Goal: Task Accomplishment & Management: Use online tool/utility

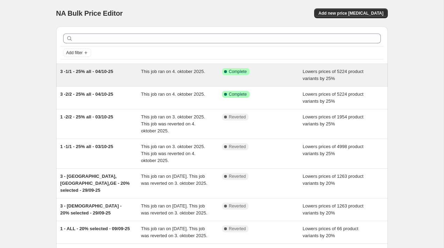
click at [128, 77] on div "3 -1/1 - 25% all - 04/10-25" at bounding box center [100, 75] width 81 height 14
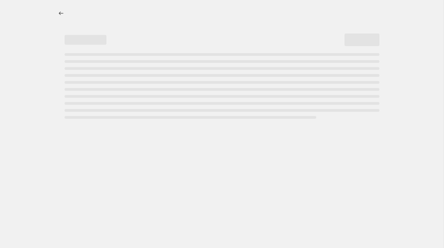
select select "percentage"
select select "tag"
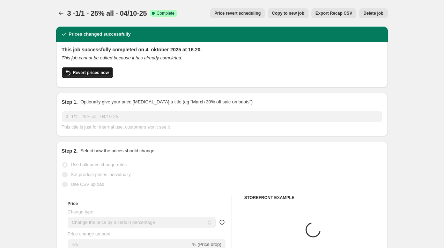
click at [91, 73] on span "Revert prices now" at bounding box center [91, 73] width 36 height 6
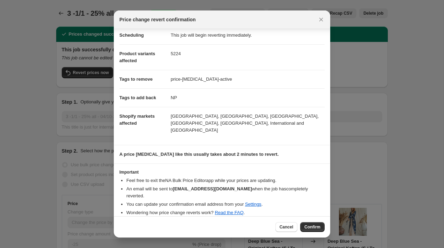
scroll to position [8, 0]
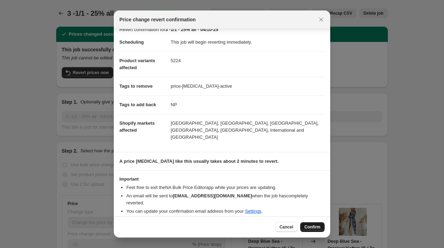
click at [307, 225] on span "Confirm" at bounding box center [312, 227] width 16 height 6
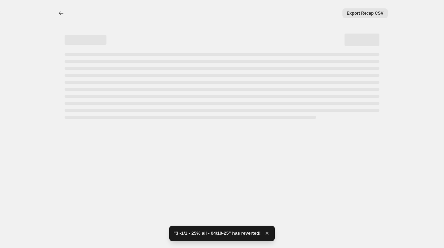
select select "percentage"
select select "tag"
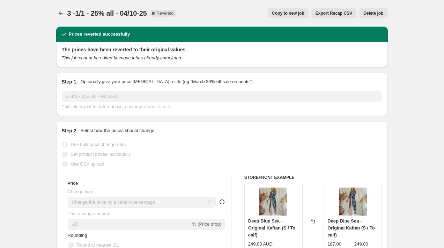
click at [293, 9] on button "Copy to new job" at bounding box center [287, 13] width 41 height 10
select select "percentage"
select select "tag"
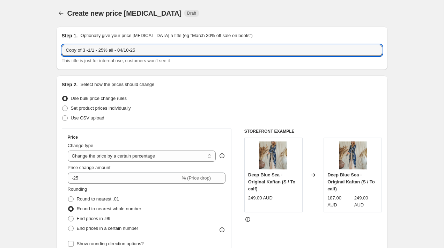
drag, startPoint x: 86, startPoint y: 50, endPoint x: 45, endPoint y: 44, distance: 41.6
click at [88, 51] on input "4 -1/1 - 25% all - 04/10-25" at bounding box center [222, 50] width 320 height 11
click at [108, 51] on input "4 -1/1 - 20% all - 04/10-25" at bounding box center [222, 50] width 320 height 11
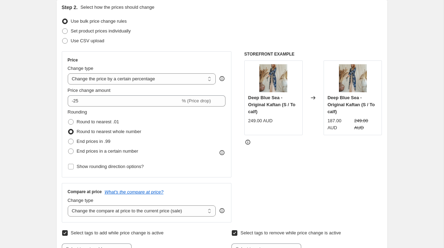
scroll to position [83, 0]
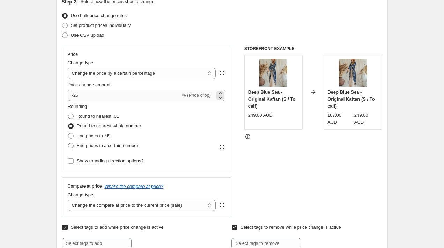
type input "4 -1/1 - 20% all - 06/10-25"
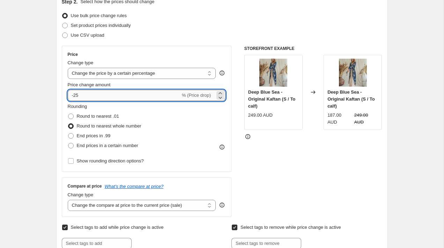
click at [89, 94] on input "-25" at bounding box center [124, 95] width 113 height 11
click at [76, 95] on input "-40" at bounding box center [124, 95] width 113 height 11
type input "-20"
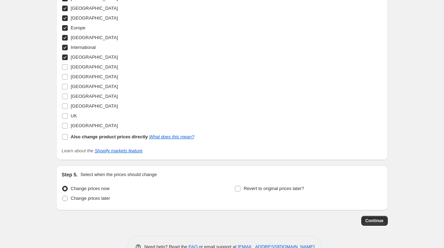
scroll to position [799, 0]
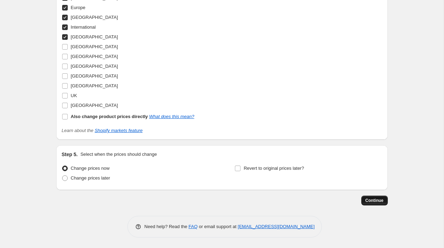
click at [365, 203] on button "Continue" at bounding box center [374, 200] width 27 height 10
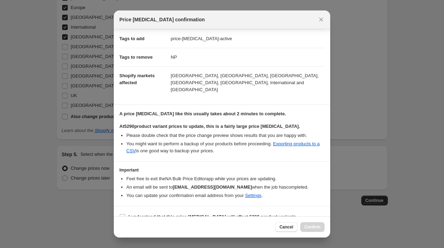
scroll to position [104, 0]
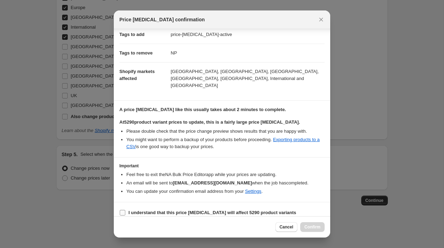
click at [227, 210] on b "I understand that this price [MEDICAL_DATA] will affect 5290 product variants" at bounding box center [212, 212] width 168 height 5
click at [125, 210] on input "I understand that this price [MEDICAL_DATA] will affect 5290 product variants" at bounding box center [123, 213] width 6 height 6
checkbox input "true"
click at [281, 226] on span "Cancel" at bounding box center [286, 227] width 14 height 6
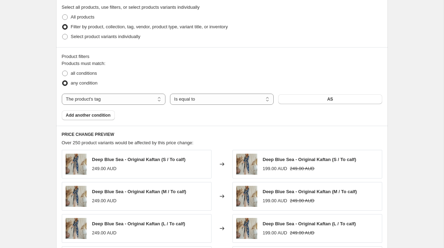
scroll to position [376, 0]
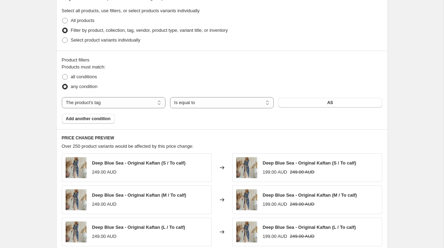
click at [314, 110] on div "Products must match: all conditions any condition The product The product's col…" at bounding box center [222, 93] width 320 height 60
click at [314, 104] on button "AS" at bounding box center [330, 103] width 104 height 10
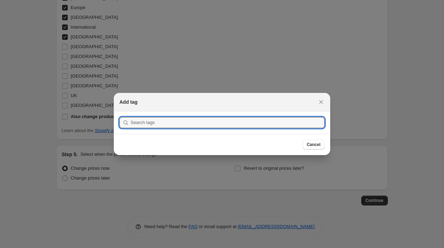
scroll to position [0, 0]
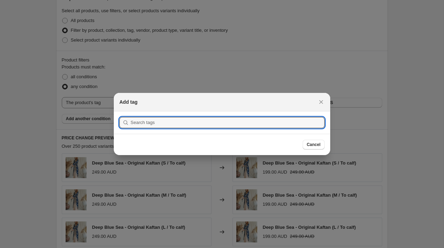
click at [184, 68] on div at bounding box center [222, 124] width 444 height 248
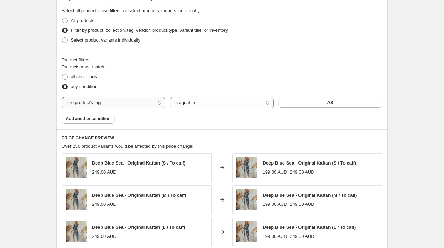
click at [141, 99] on select "The product The product's collection The product's tag The product's vendor The…" at bounding box center [114, 102] width 104 height 11
click at [146, 103] on select "The product The product's collection The product's tag The product's vendor The…" at bounding box center [114, 102] width 104 height 11
select select "tag"
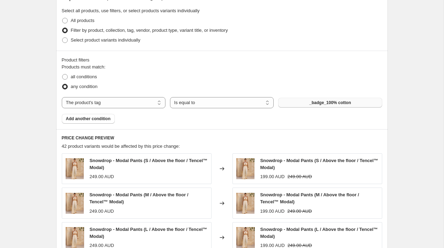
click at [297, 100] on button "_badge_100% cotton" at bounding box center [330, 103] width 104 height 10
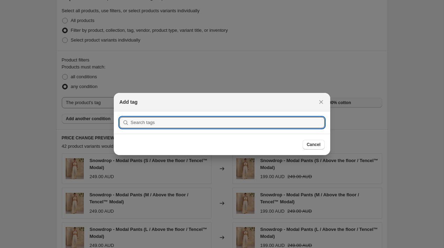
scroll to position [0, 0]
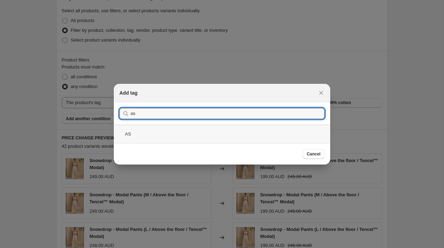
type input "as"
click at [201, 134] on div "AS" at bounding box center [222, 133] width 216 height 18
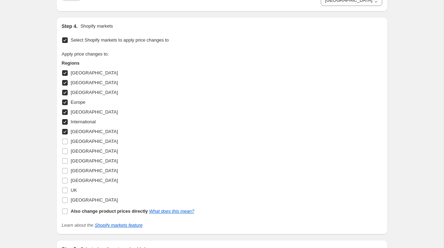
scroll to position [799, 0]
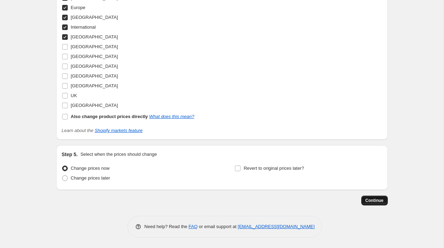
click at [364, 197] on button "Continue" at bounding box center [374, 200] width 27 height 10
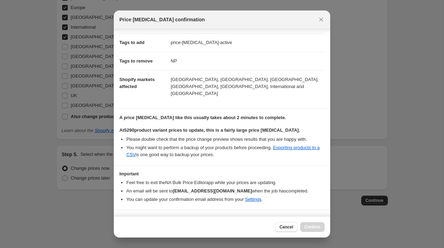
scroll to position [104, 0]
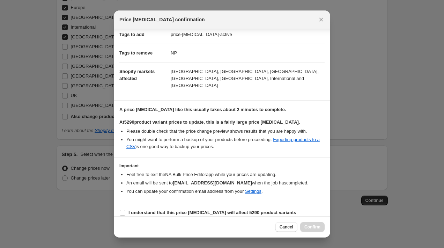
click at [265, 210] on b "I understand that this price [MEDICAL_DATA] will affect 5290 product variants" at bounding box center [212, 212] width 168 height 5
click at [125, 210] on input "I understand that this price [MEDICAL_DATA] will affect 5290 product variants" at bounding box center [123, 213] width 6 height 6
checkbox input "true"
click at [308, 229] on span "Confirm" at bounding box center [312, 227] width 16 height 6
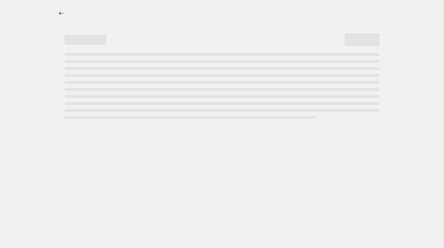
select select "percentage"
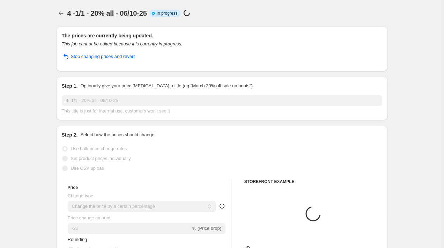
select select "tag"
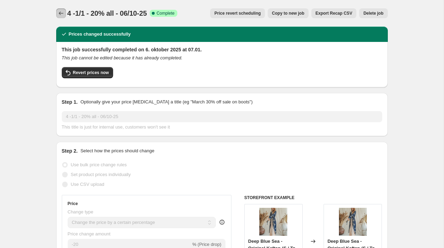
click at [61, 18] on button "Price change jobs" at bounding box center [61, 13] width 10 height 10
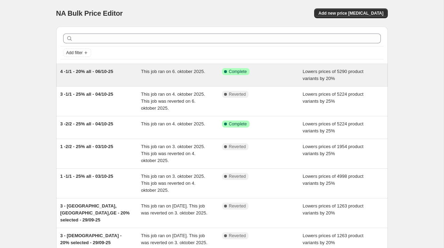
click at [90, 74] on span "4 -1/1 - 20% all - 06/10-25" at bounding box center [86, 71] width 53 height 5
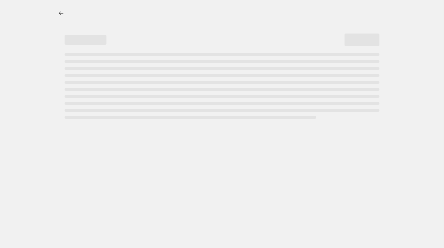
select select "percentage"
select select "tag"
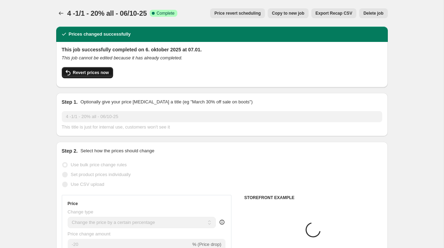
click at [97, 74] on span "Revert prices now" at bounding box center [91, 73] width 36 height 6
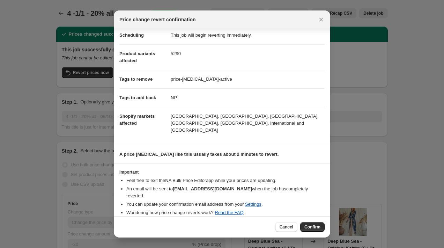
scroll to position [8, 0]
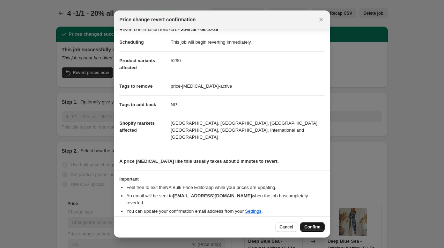
click at [314, 225] on span "Confirm" at bounding box center [312, 227] width 16 height 6
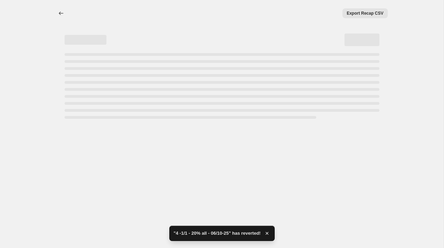
select select "percentage"
select select "tag"
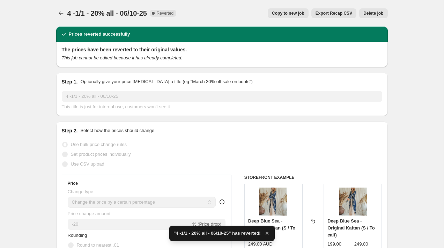
click at [282, 11] on span "Copy to new job" at bounding box center [288, 13] width 32 height 6
select select "percentage"
select select "tag"
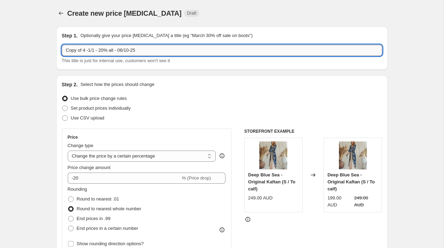
click at [86, 48] on input "Copy of 4 -1/1 - 20% all - 06/10-25" at bounding box center [222, 50] width 320 height 11
click at [84, 49] on input "Copy of 4 -1/1 - 20% all - 06/10-25" at bounding box center [222, 50] width 320 height 11
type input "Copy of 5 -1/1 - 20% all - 06/10-25"
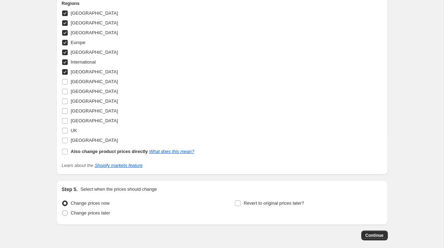
scroll to position [799, 0]
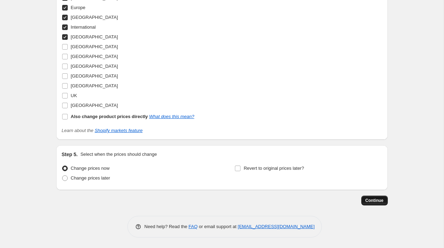
click at [382, 203] on button "Continue" at bounding box center [374, 200] width 27 height 10
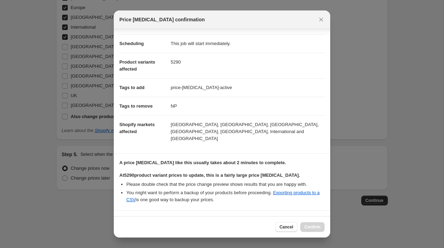
scroll to position [104, 0]
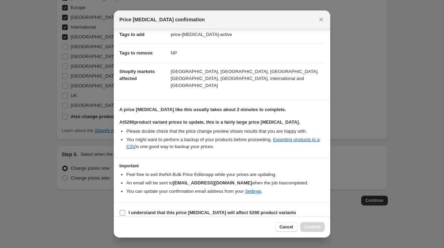
click at [226, 210] on b "I understand that this price [MEDICAL_DATA] will affect 5290 product variants" at bounding box center [212, 212] width 168 height 5
click at [125, 210] on input "I understand that this price [MEDICAL_DATA] will affect 5290 product variants" at bounding box center [123, 213] width 6 height 6
checkbox input "true"
click at [312, 222] on button "Confirm" at bounding box center [312, 227] width 24 height 10
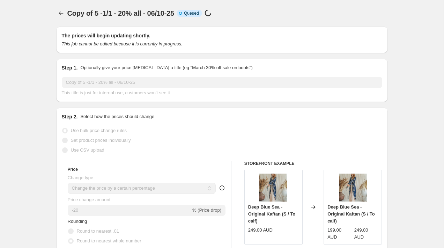
scroll to position [799, 0]
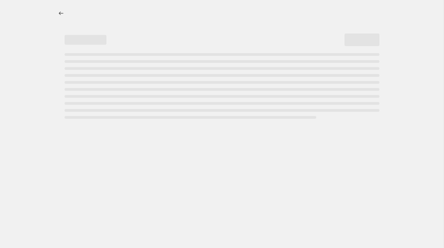
select select "percentage"
select select "tag"
select select "percentage"
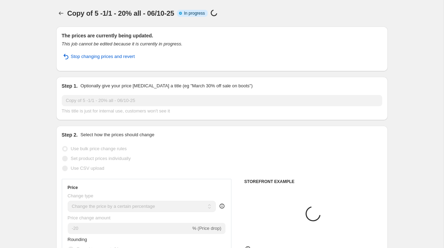
select select "tag"
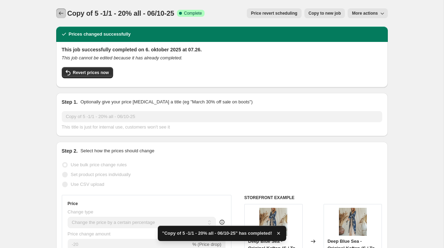
click at [63, 13] on icon "Price change jobs" at bounding box center [61, 13] width 7 height 7
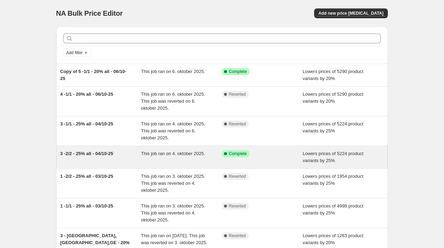
click at [113, 161] on div "3 -2/2 - 25% all - 04/10-25" at bounding box center [100, 157] width 81 height 14
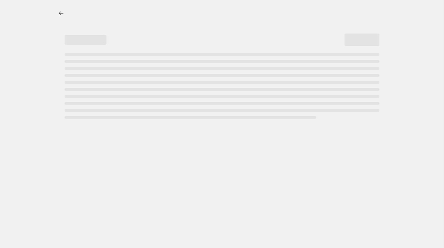
select select "percentage"
select select "tag"
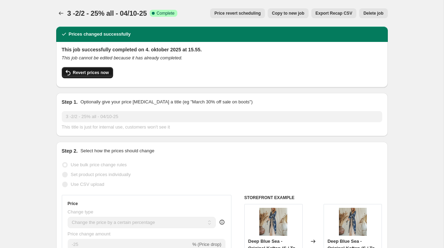
click at [108, 72] on span "Revert prices now" at bounding box center [91, 73] width 36 height 6
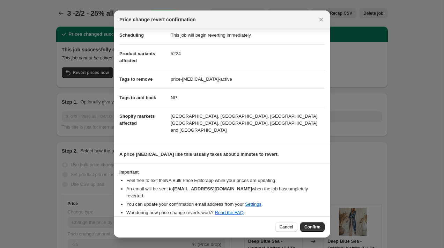
scroll to position [8, 0]
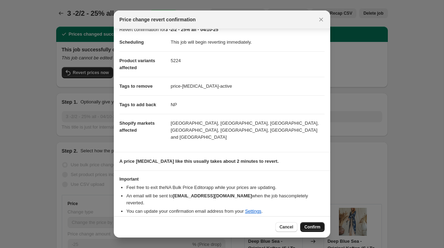
click at [315, 228] on span "Confirm" at bounding box center [312, 227] width 16 height 6
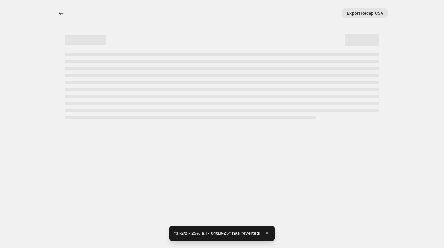
select select "percentage"
select select "tag"
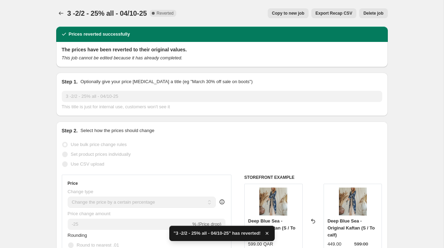
click at [288, 14] on span "Copy to new job" at bounding box center [288, 13] width 32 height 6
select select "percentage"
select select "tag"
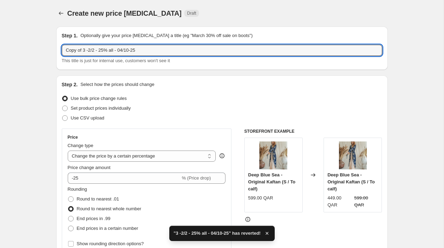
drag, startPoint x: 85, startPoint y: 51, endPoint x: 55, endPoint y: 50, distance: 30.7
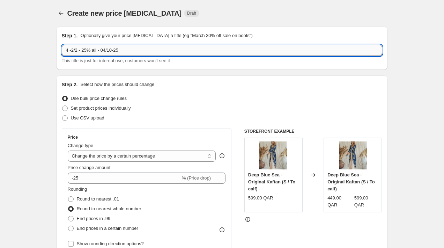
click at [110, 51] on input "4 -2/2 - 25% all - 04/10-25" at bounding box center [222, 50] width 320 height 11
type input "4 -2/2 - 25% all - 06/10-25"
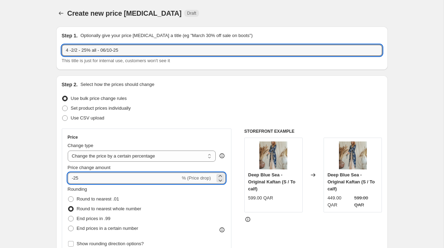
click at [125, 179] on input "-25" at bounding box center [124, 177] width 113 height 11
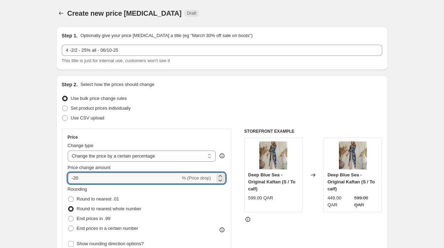
type input "-20"
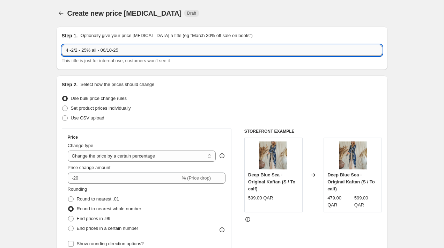
click at [88, 51] on input "4 -2/2 - 25% all - 06/10-25" at bounding box center [222, 50] width 320 height 11
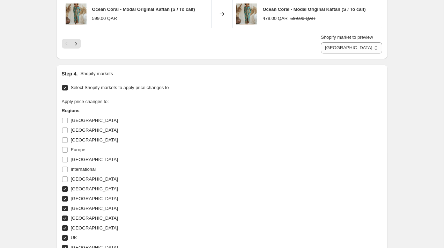
scroll to position [799, 0]
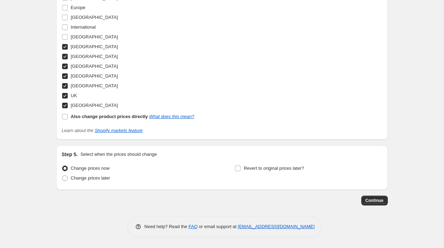
type input "4 -2/2 - 20% all - 06/10-25"
click at [367, 198] on span "Continue" at bounding box center [374, 200] width 18 height 6
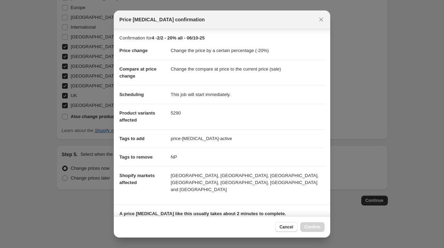
scroll to position [104, 0]
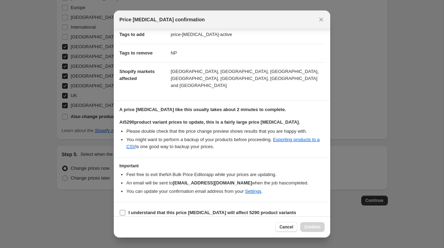
click at [181, 209] on span "I understand that this price [MEDICAL_DATA] will affect 5290 product variants" at bounding box center [212, 212] width 168 height 7
click at [125, 210] on input "I understand that this price [MEDICAL_DATA] will affect 5290 product variants" at bounding box center [123, 213] width 6 height 6
checkbox input "true"
click at [308, 224] on span "Confirm" at bounding box center [312, 227] width 16 height 6
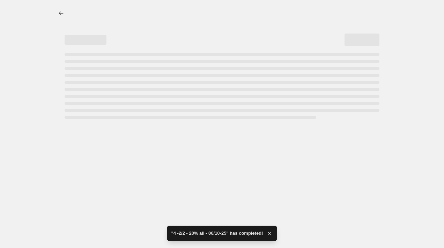
select select "percentage"
select select "tag"
